Goal: Task Accomplishment & Management: Manage account settings

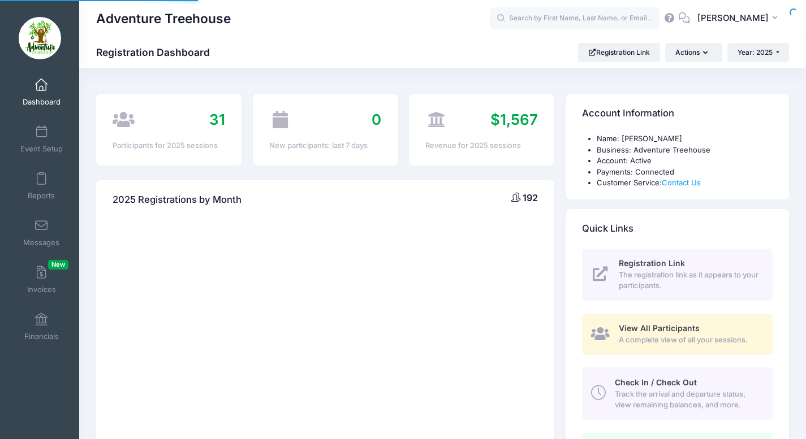
select select
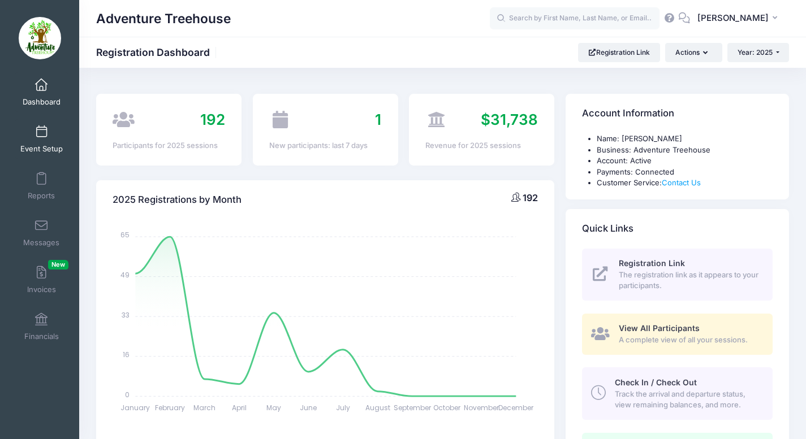
click at [49, 144] on link "Event Setup" at bounding box center [42, 139] width 54 height 40
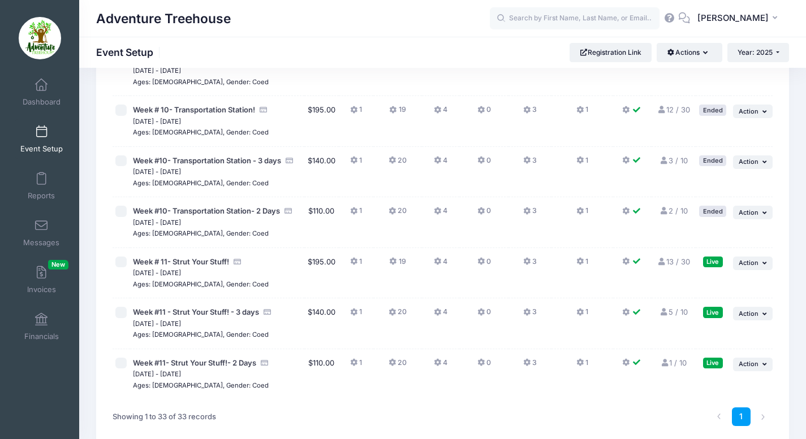
scroll to position [1513, 0]
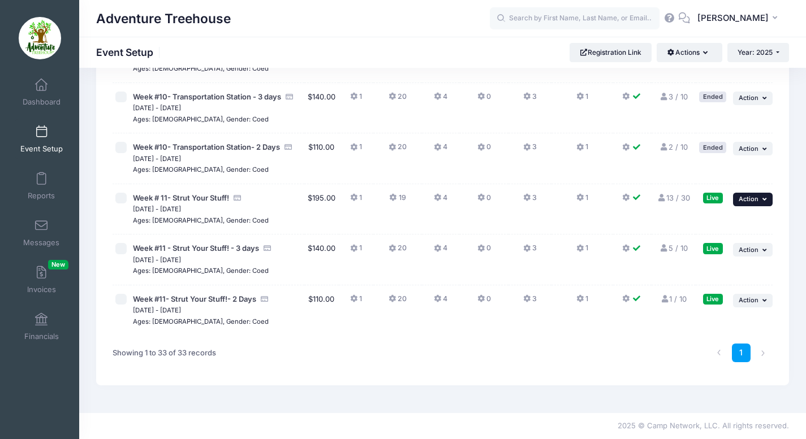
click at [742, 193] on button "... Action" at bounding box center [753, 200] width 40 height 14
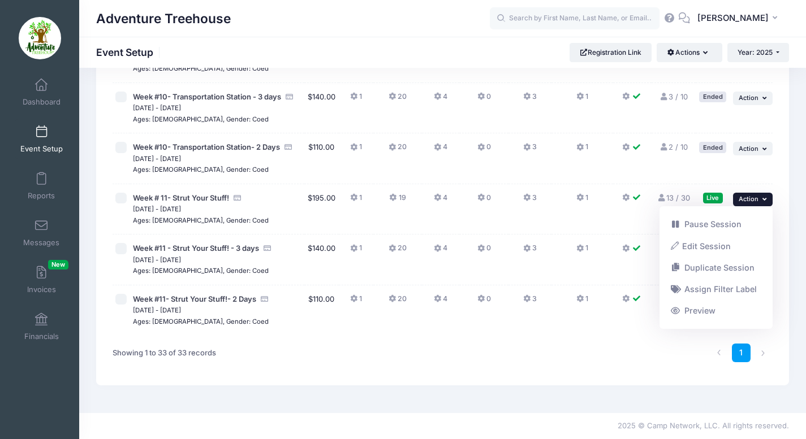
click at [267, 361] on div "Showing 1 to 33 of 33 records" at bounding box center [246, 353] width 279 height 36
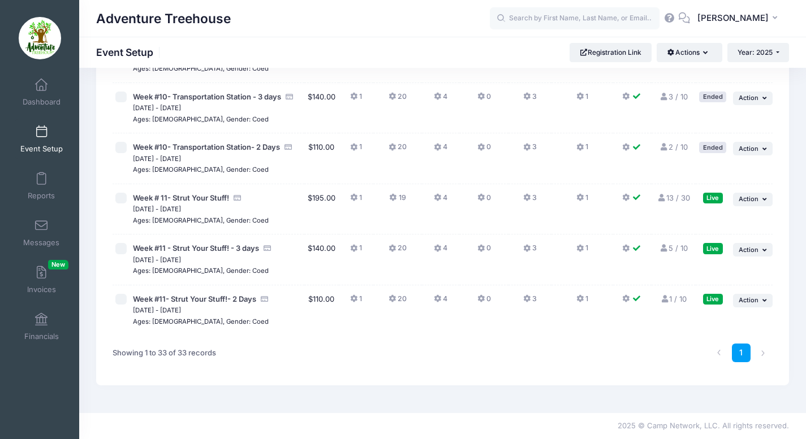
click at [680, 298] on link "1 / 10 Full" at bounding box center [673, 299] width 27 height 9
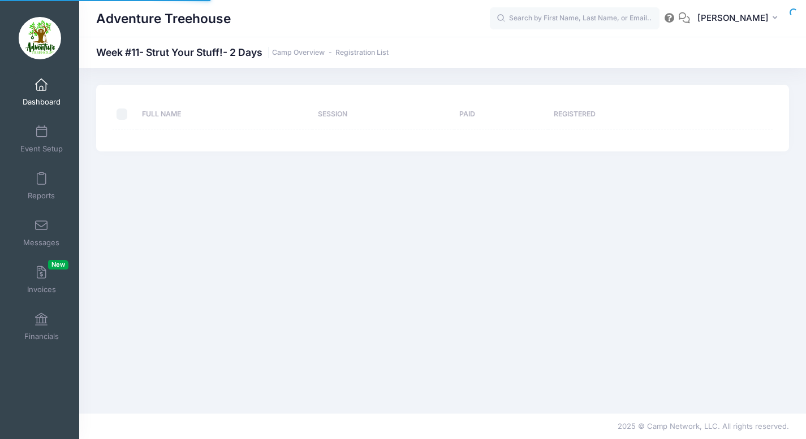
select select "10"
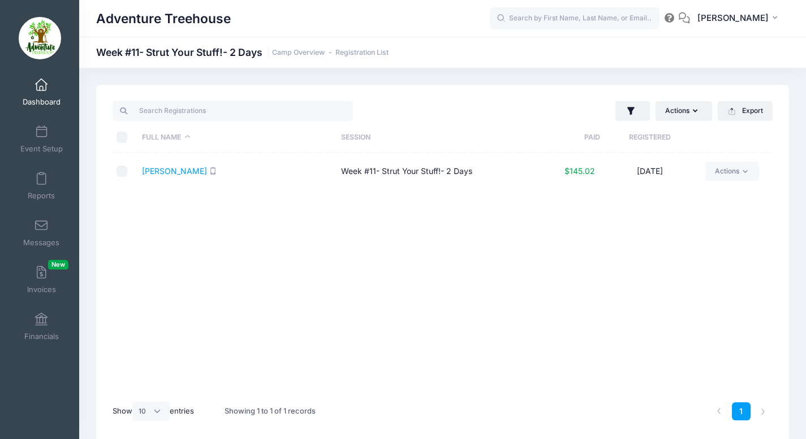
click at [27, 79] on link "Dashboard" at bounding box center [42, 92] width 54 height 40
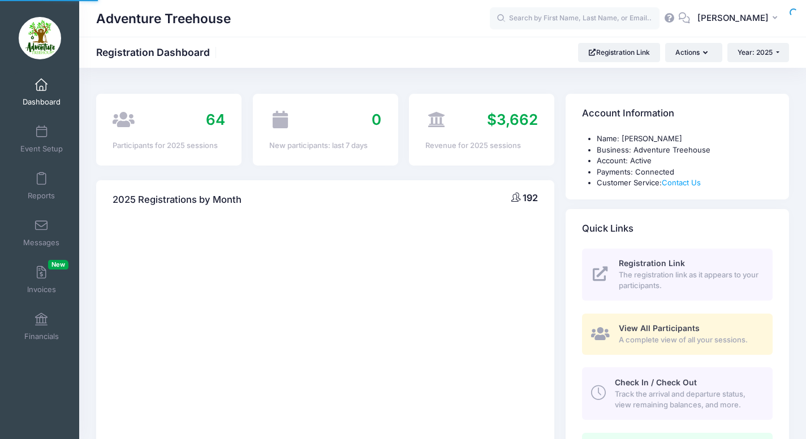
select select
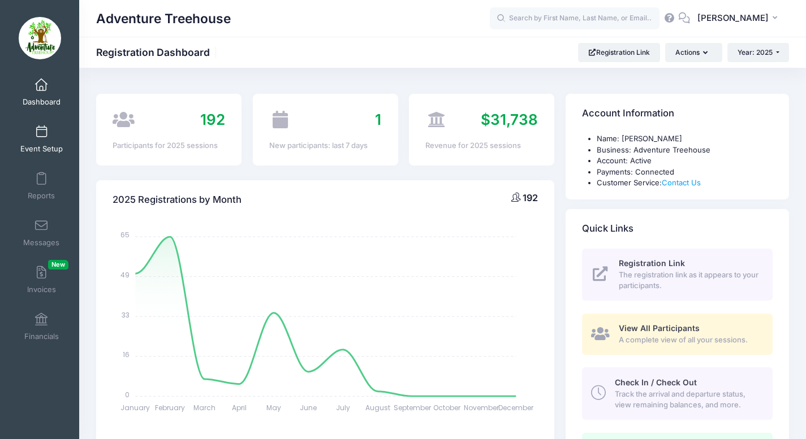
click at [41, 129] on span at bounding box center [41, 132] width 0 height 12
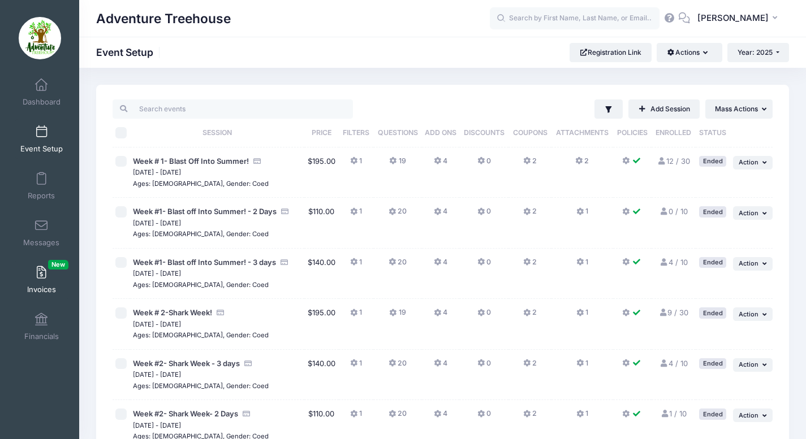
click at [38, 284] on link "Invoices New" at bounding box center [42, 280] width 54 height 40
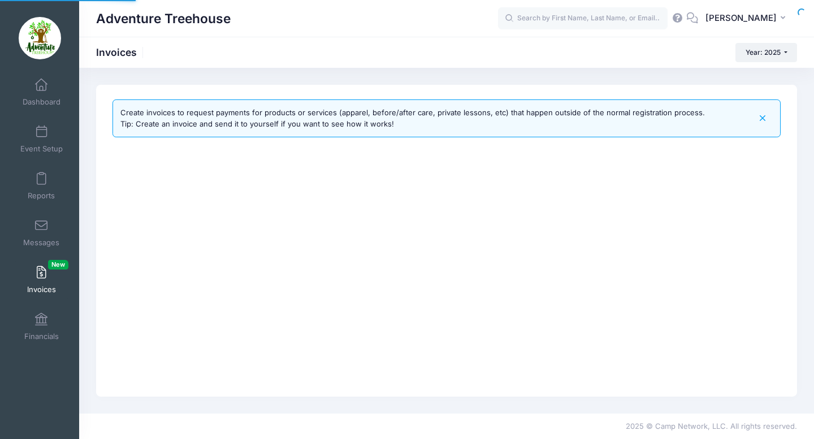
select select
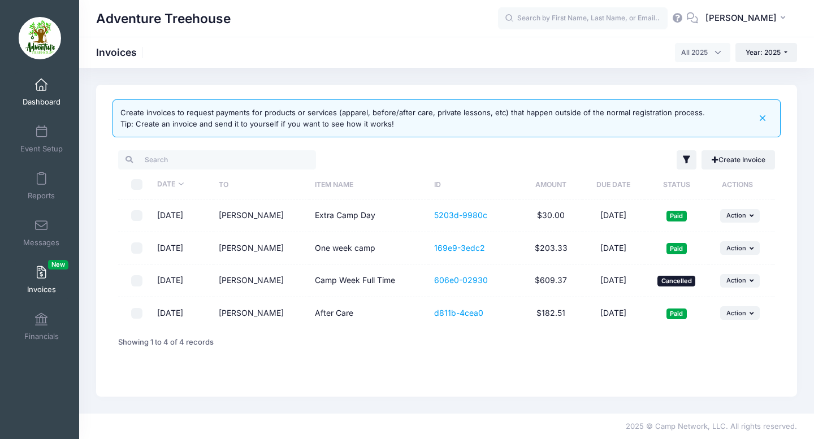
click at [41, 90] on span at bounding box center [41, 85] width 0 height 12
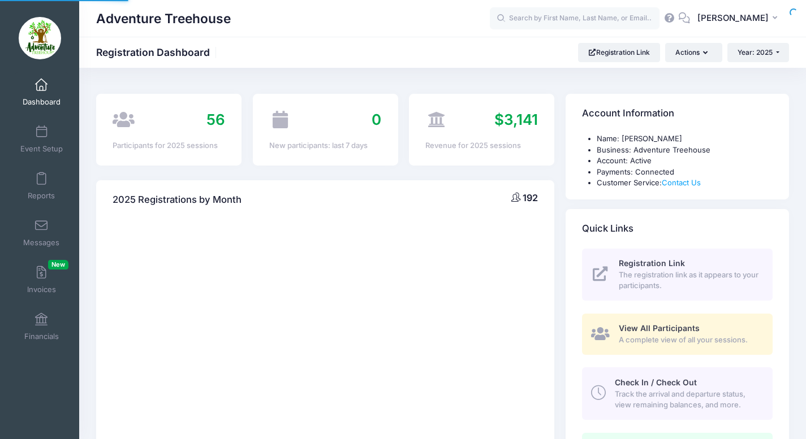
select select
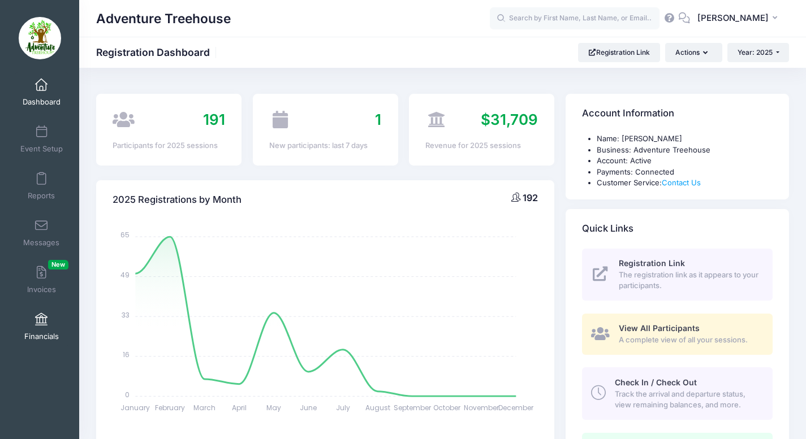
click at [49, 328] on link "Financials" at bounding box center [42, 327] width 54 height 40
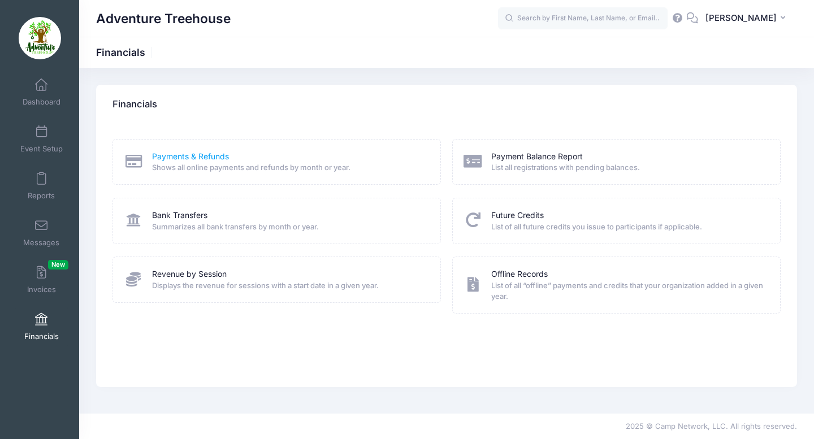
click at [210, 158] on link "Payments & Refunds" at bounding box center [190, 157] width 77 height 12
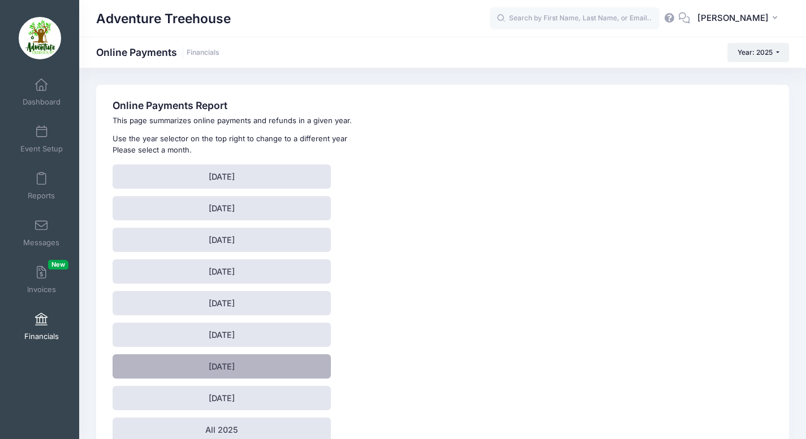
scroll to position [62, 0]
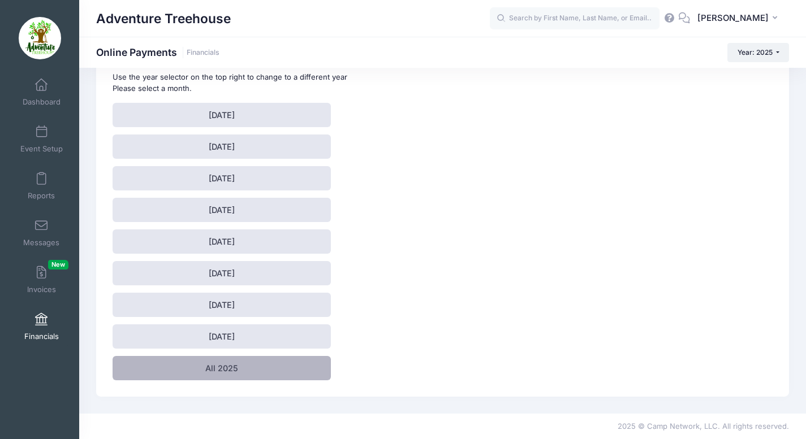
click at [231, 360] on link "All 2025" at bounding box center [222, 368] width 218 height 24
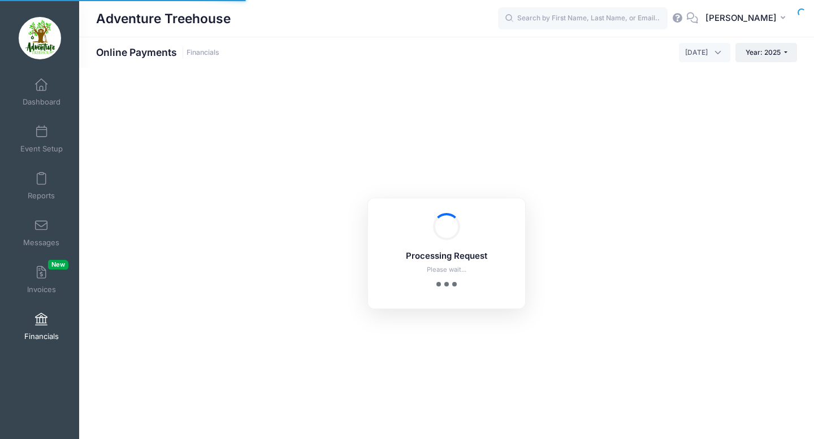
select select "10"
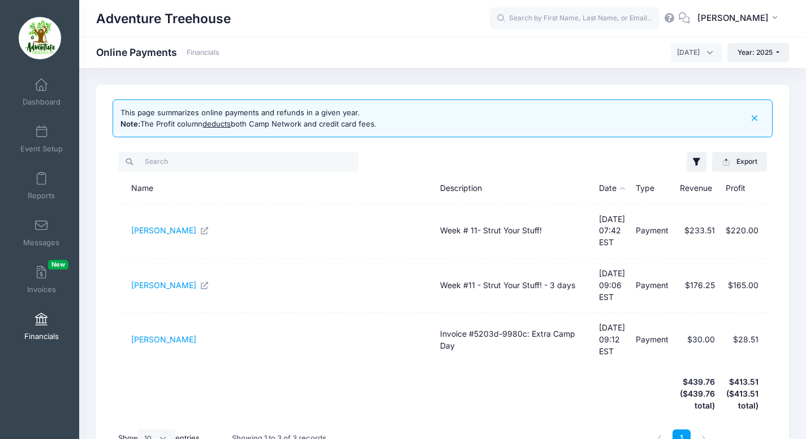
click at [757, 112] on icon "button" at bounding box center [754, 118] width 13 height 13
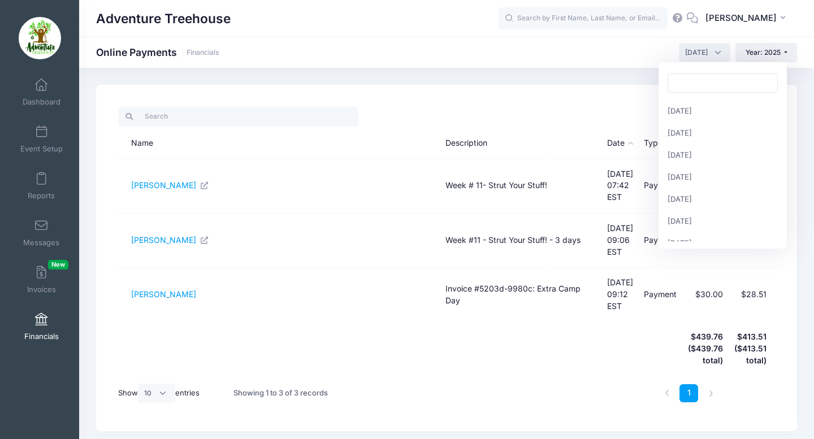
click at [709, 45] on span "[DATE]" at bounding box center [704, 52] width 51 height 19
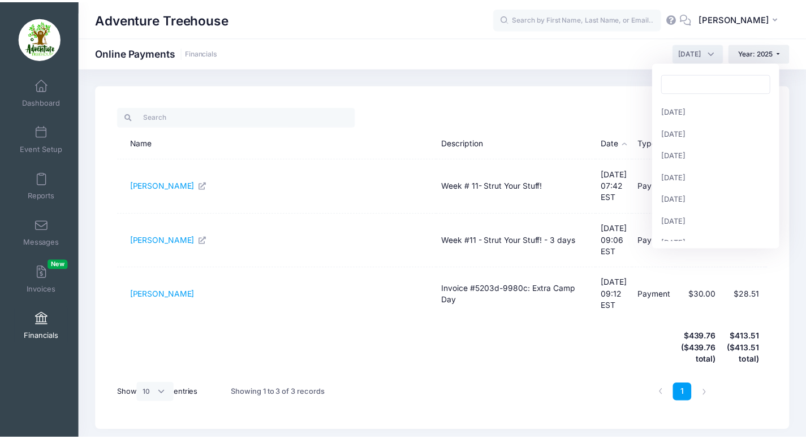
scroll to position [110, 0]
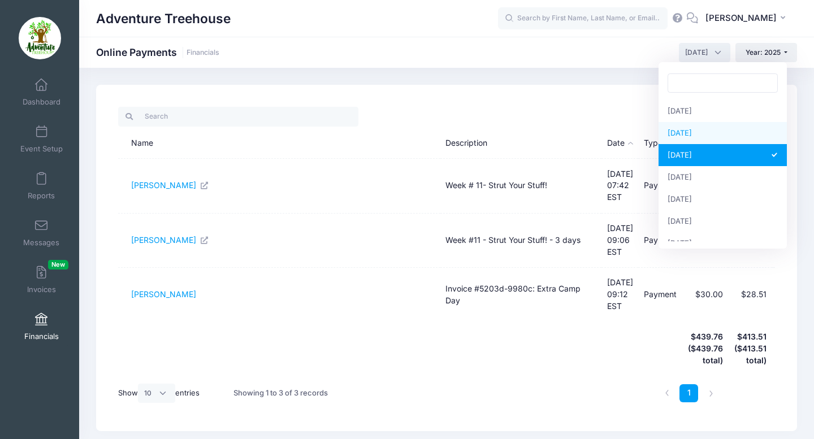
select select "7"
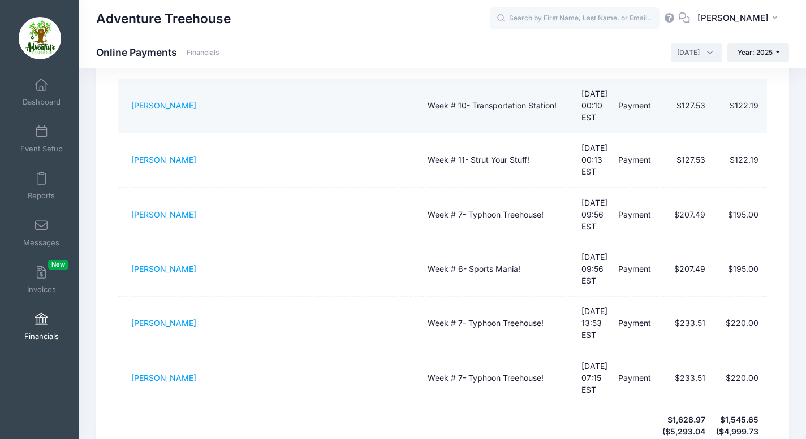
scroll to position [0, 0]
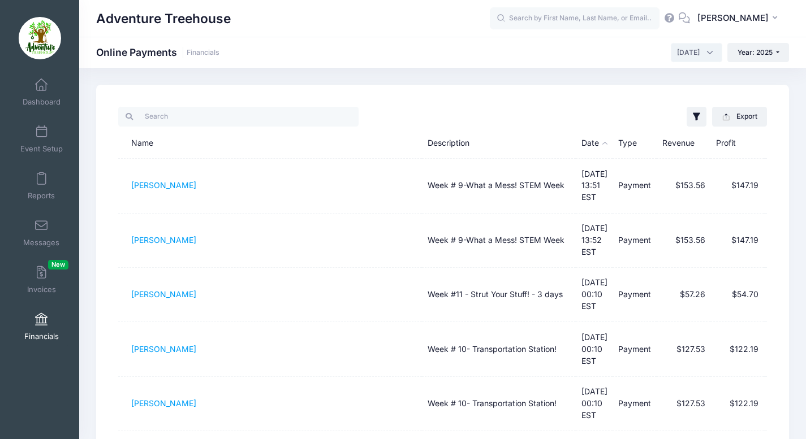
click at [691, 55] on span "[DATE]" at bounding box center [688, 52] width 23 height 10
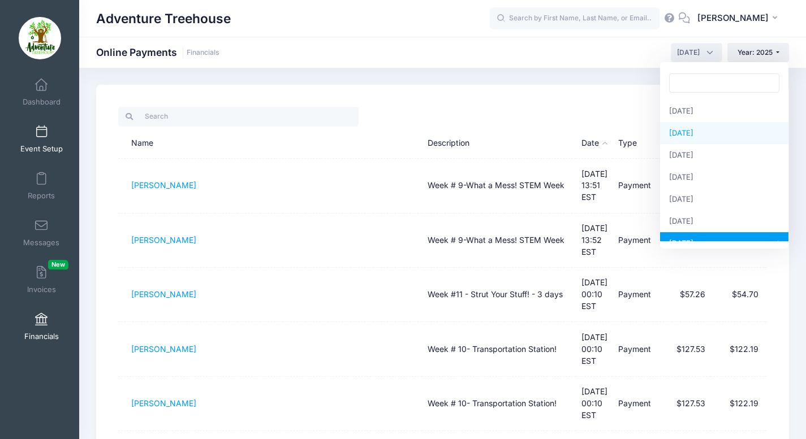
click at [41, 137] on span at bounding box center [41, 132] width 0 height 12
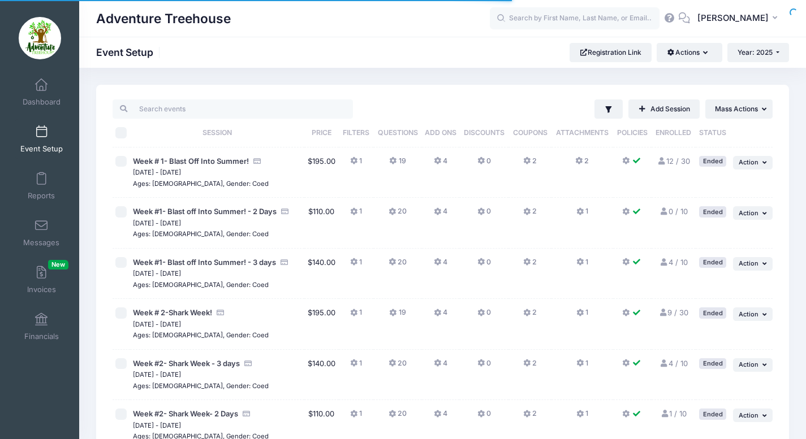
click at [41, 128] on span at bounding box center [41, 132] width 0 height 12
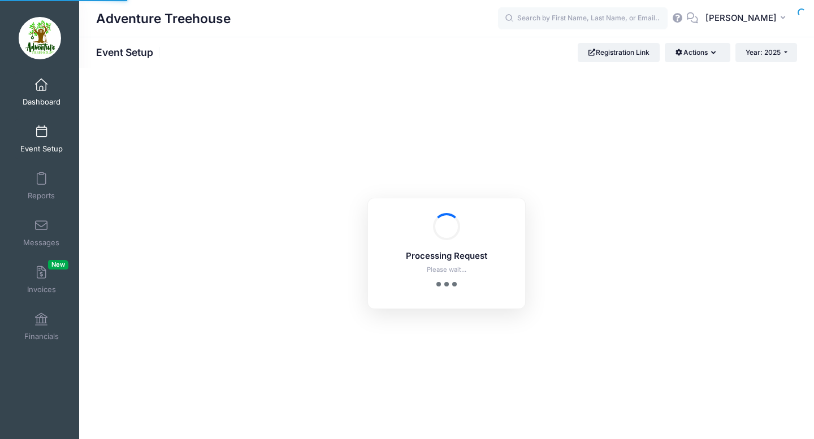
click at [33, 91] on link "Dashboard" at bounding box center [42, 92] width 54 height 40
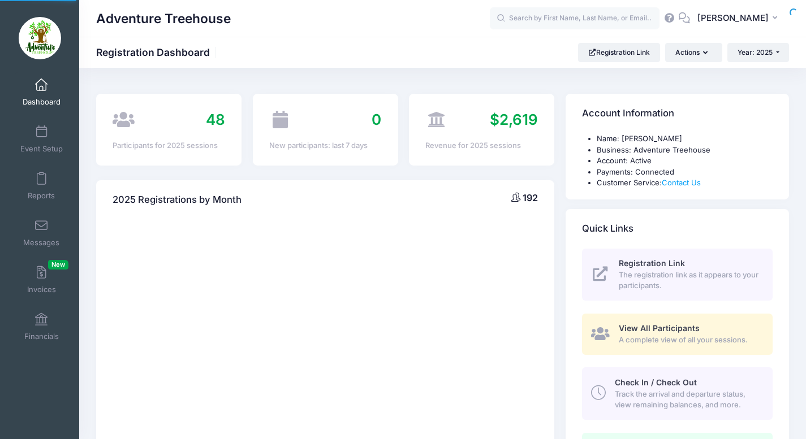
select select
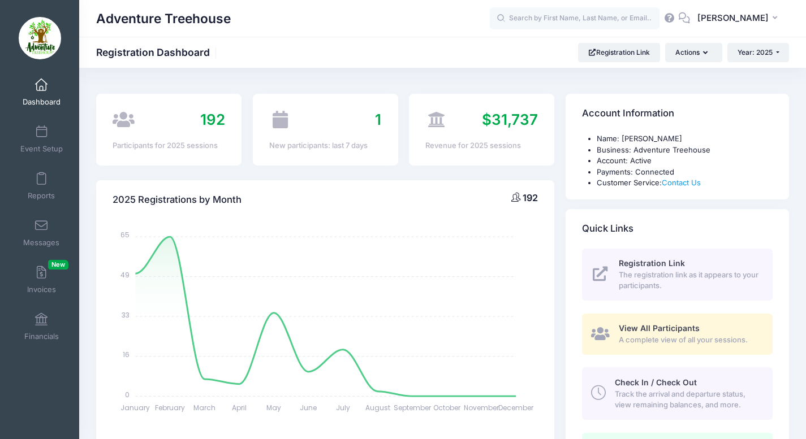
click at [719, 333] on div "View All Participants A complete view of all your sessions." at bounding box center [689, 334] width 141 height 23
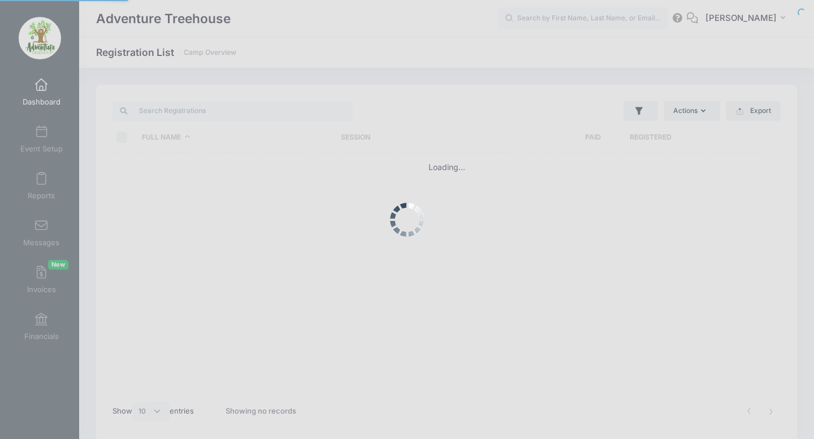
select select "10"
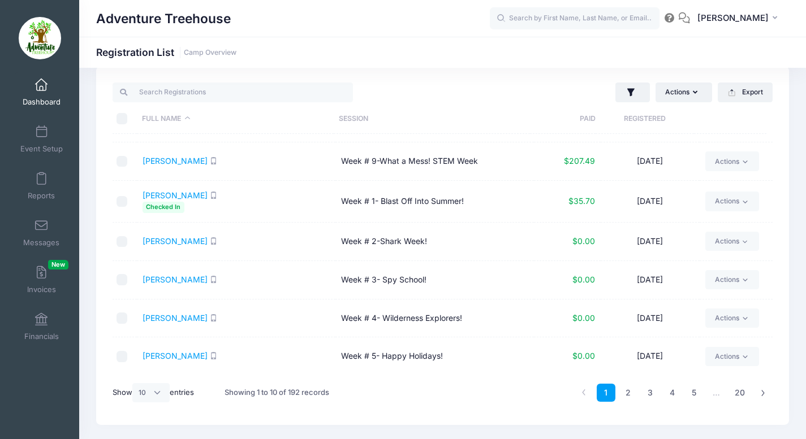
scroll to position [47, 0]
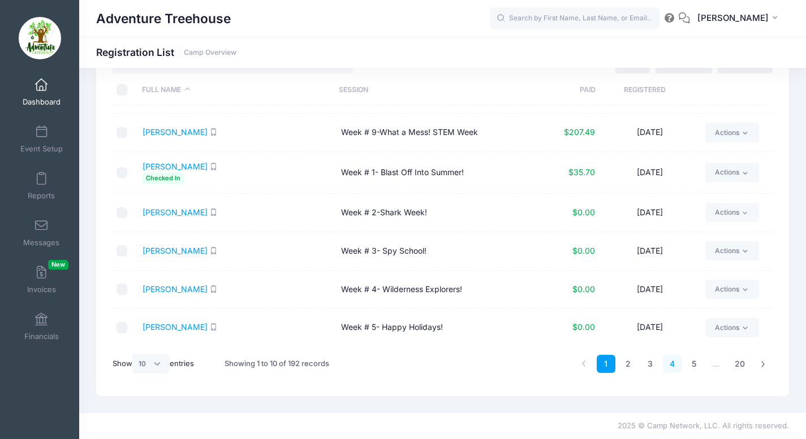
click at [671, 361] on link "4" at bounding box center [672, 364] width 19 height 19
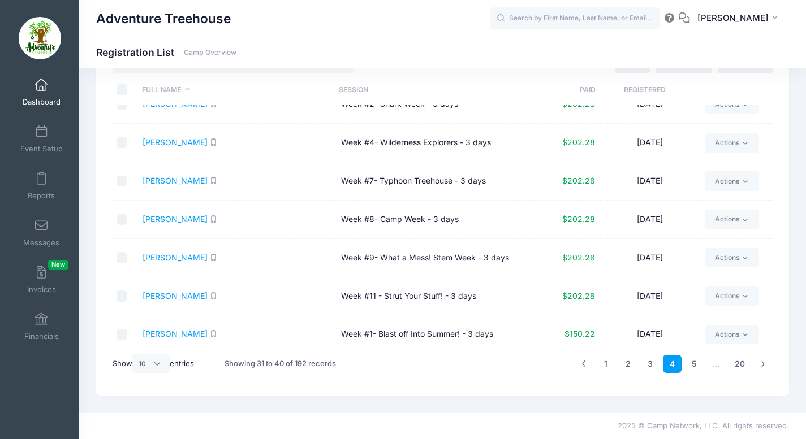
scroll to position [141, 0]
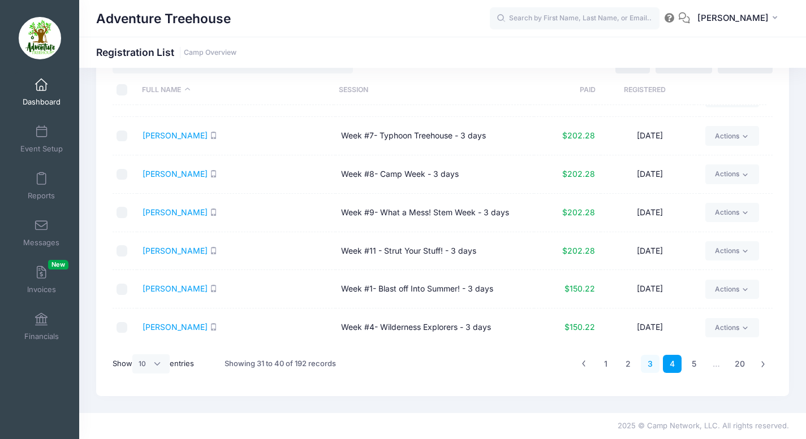
click at [647, 360] on link "3" at bounding box center [650, 364] width 19 height 19
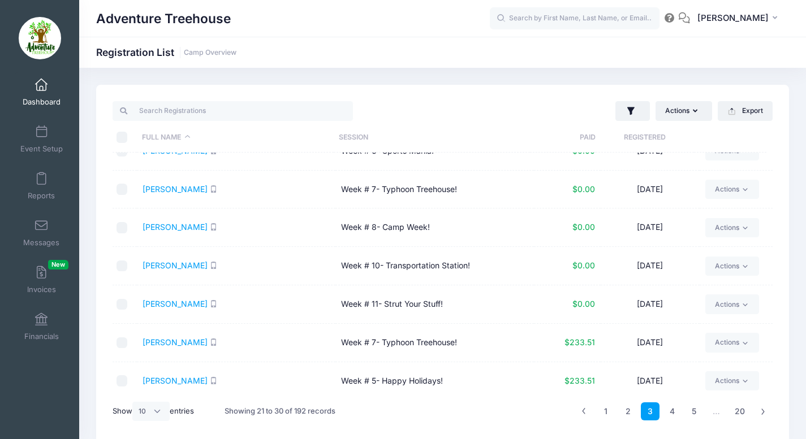
scroll to position [0, 0]
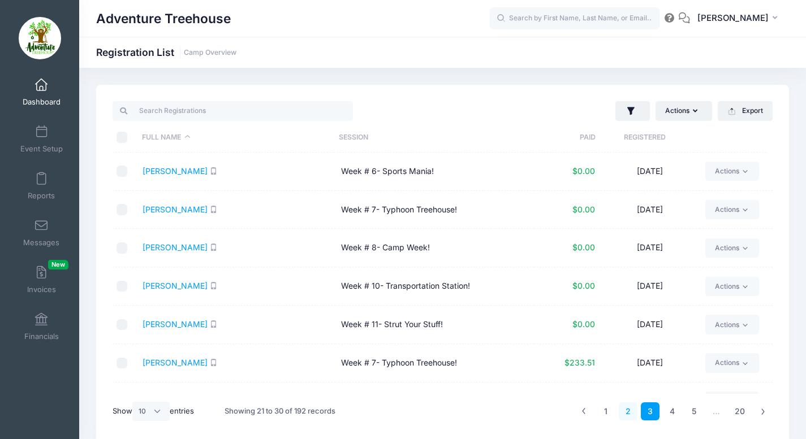
click at [626, 405] on link "2" at bounding box center [628, 412] width 19 height 19
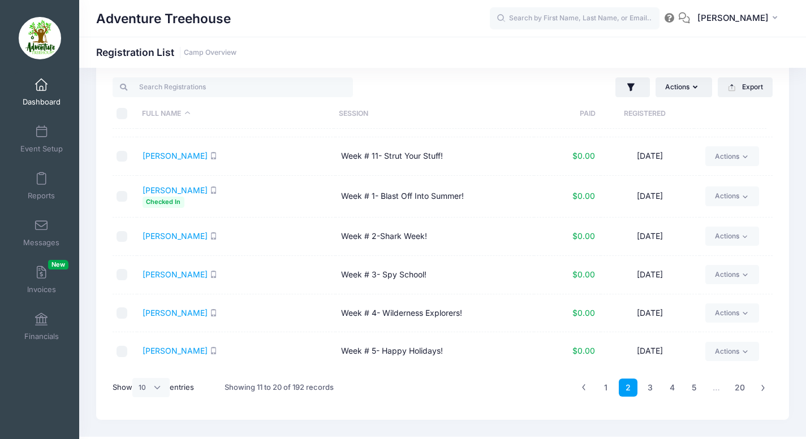
scroll to position [47, 0]
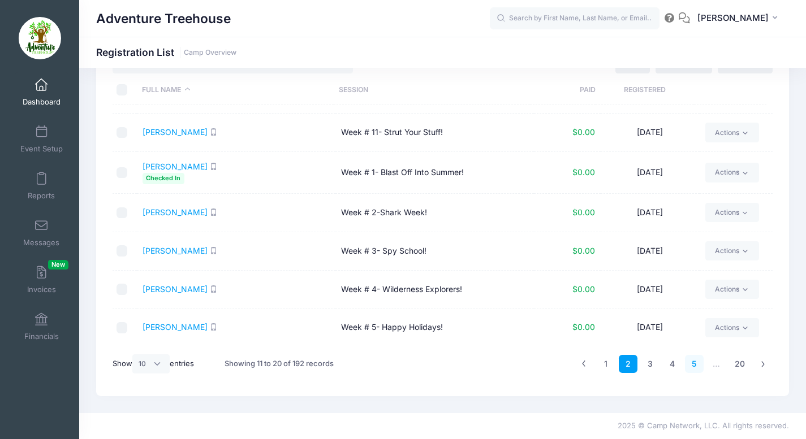
click at [696, 360] on link "5" at bounding box center [694, 364] width 19 height 19
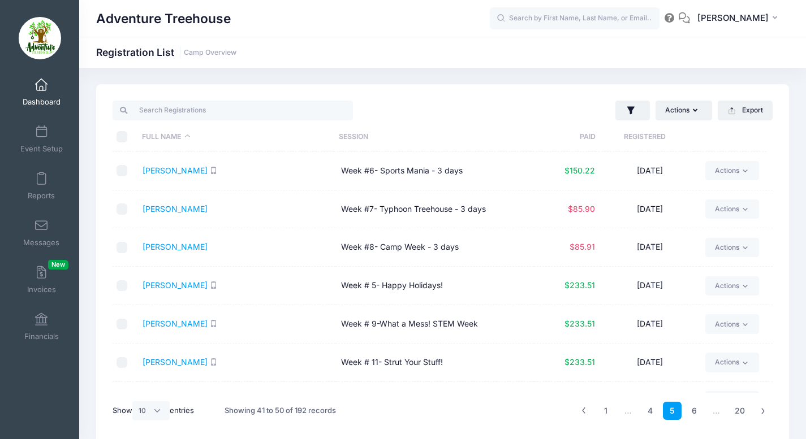
scroll to position [0, 0]
click at [221, 106] on input "search" at bounding box center [233, 110] width 240 height 19
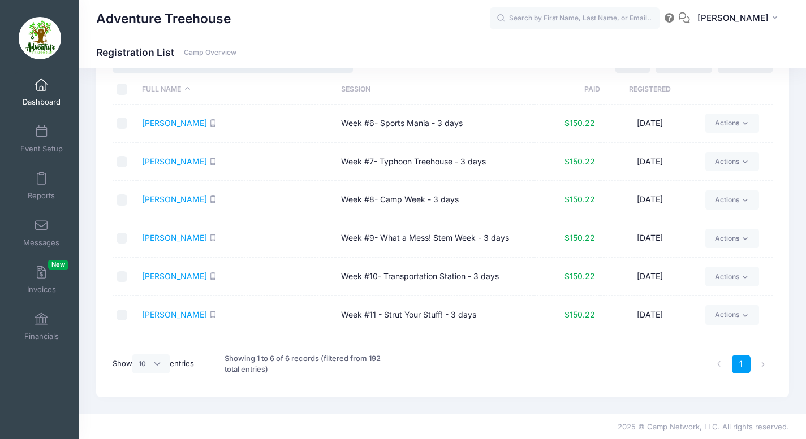
scroll to position [49, 0]
type input "marlee"
click at [750, 311] on link "Actions" at bounding box center [732, 314] width 54 height 19
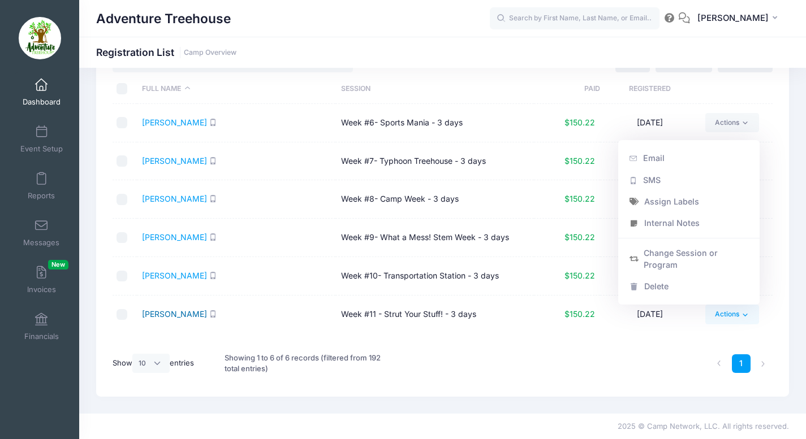
click at [181, 314] on link "Meyer, Marlee" at bounding box center [174, 314] width 65 height 10
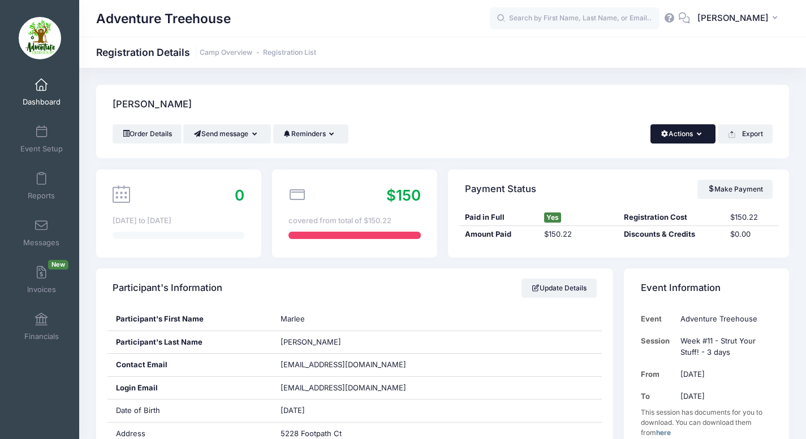
click at [693, 142] on button "Actions" at bounding box center [682, 133] width 65 height 19
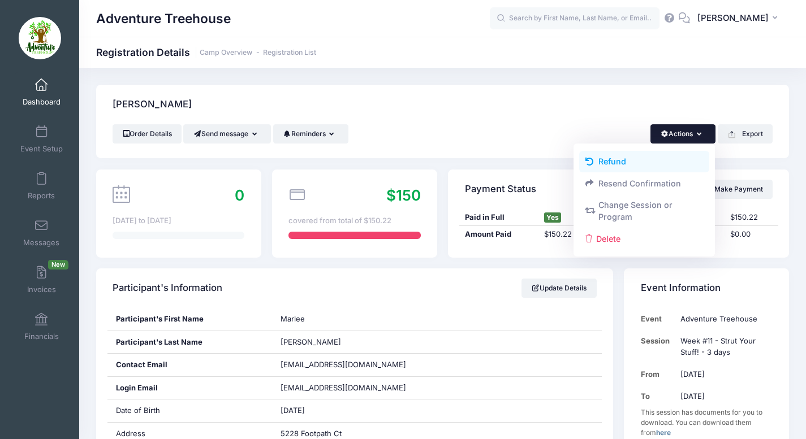
click at [607, 158] on link "Refund" at bounding box center [644, 161] width 131 height 21
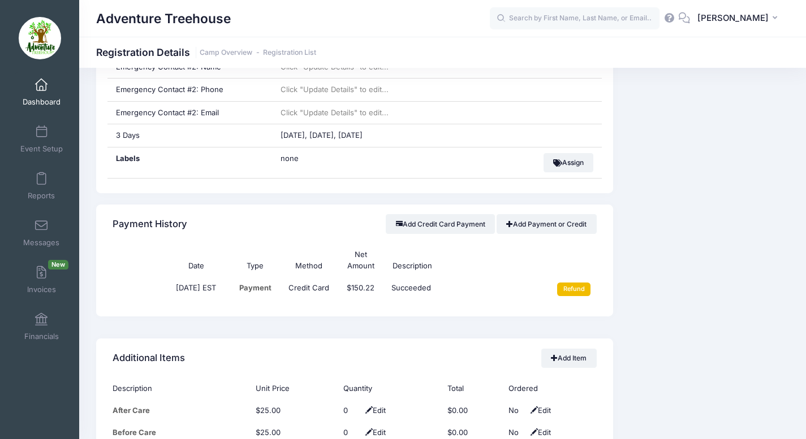
scroll to position [772, 0]
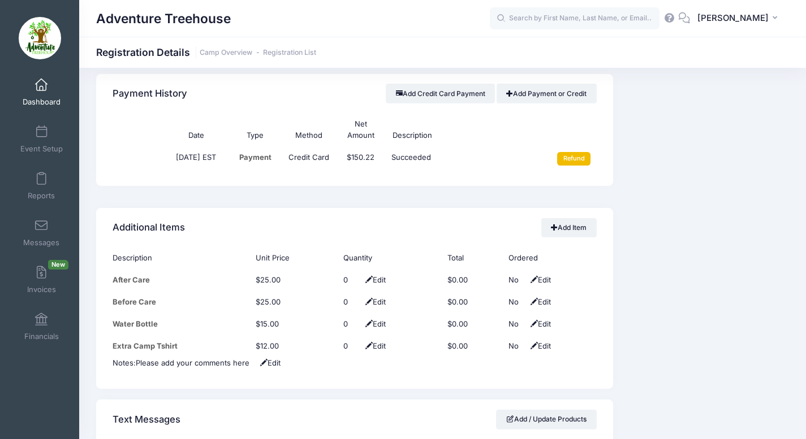
click at [573, 159] on input "Refund" at bounding box center [573, 159] width 33 height 14
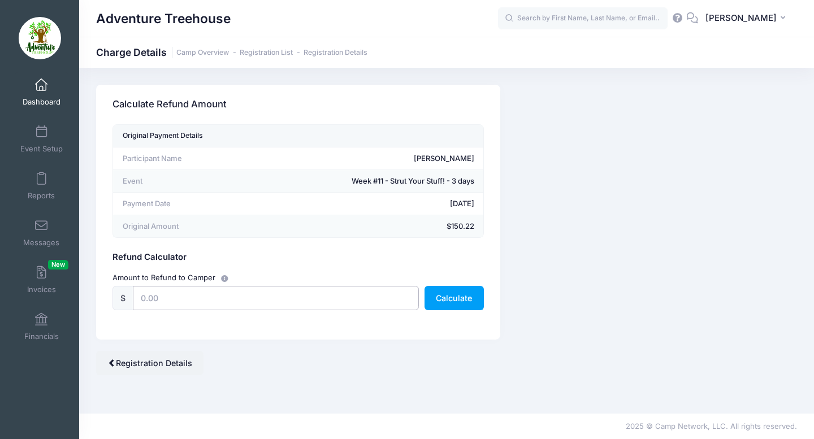
click at [157, 299] on input "text" at bounding box center [276, 298] width 286 height 24
type input "125.22"
click at [461, 299] on button "Calculate" at bounding box center [454, 298] width 59 height 24
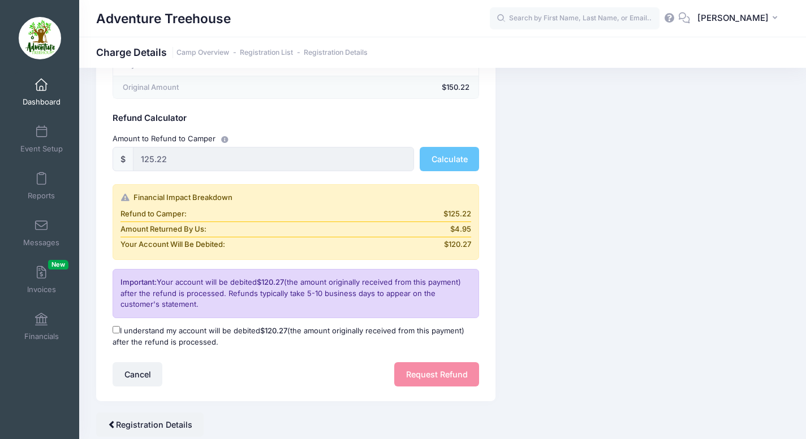
scroll to position [179, 0]
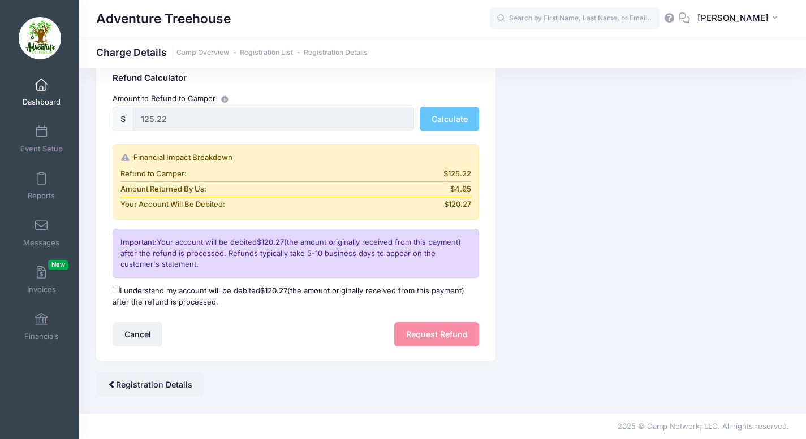
click at [122, 284] on div "I understand my account will be debited $120.27 (the amount originally received…" at bounding box center [295, 296] width 377 height 33
click at [118, 286] on label "I understand my account will be debited $120.27 (the amount originally received…" at bounding box center [296, 297] width 366 height 22
click at [118, 286] on input "I understand my account will be debited $120.27 (the amount originally received…" at bounding box center [116, 289] width 7 height 7
checkbox input "true"
click at [444, 336] on button "Request Refund" at bounding box center [436, 334] width 85 height 24
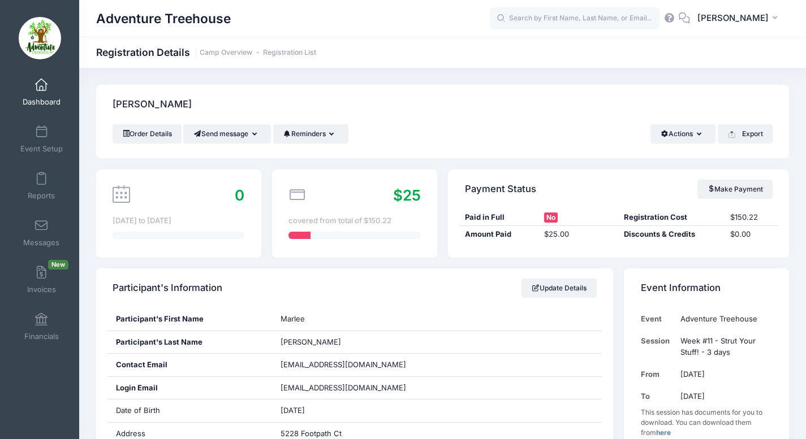
click at [41, 85] on span at bounding box center [41, 85] width 0 height 12
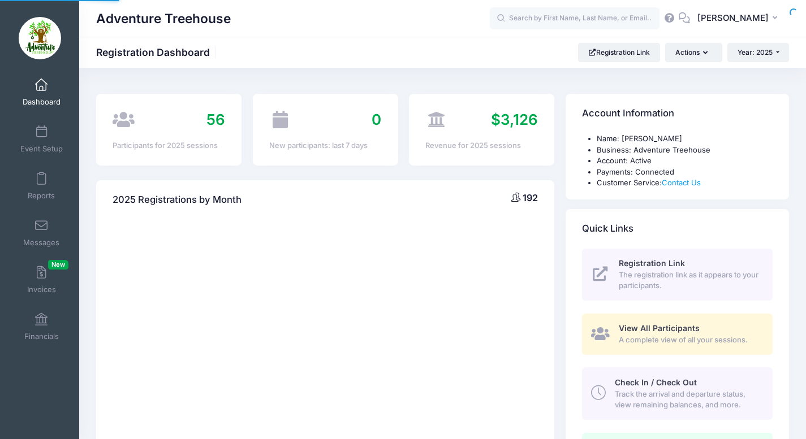
select select
